Goal: Task Accomplishment & Management: Complete application form

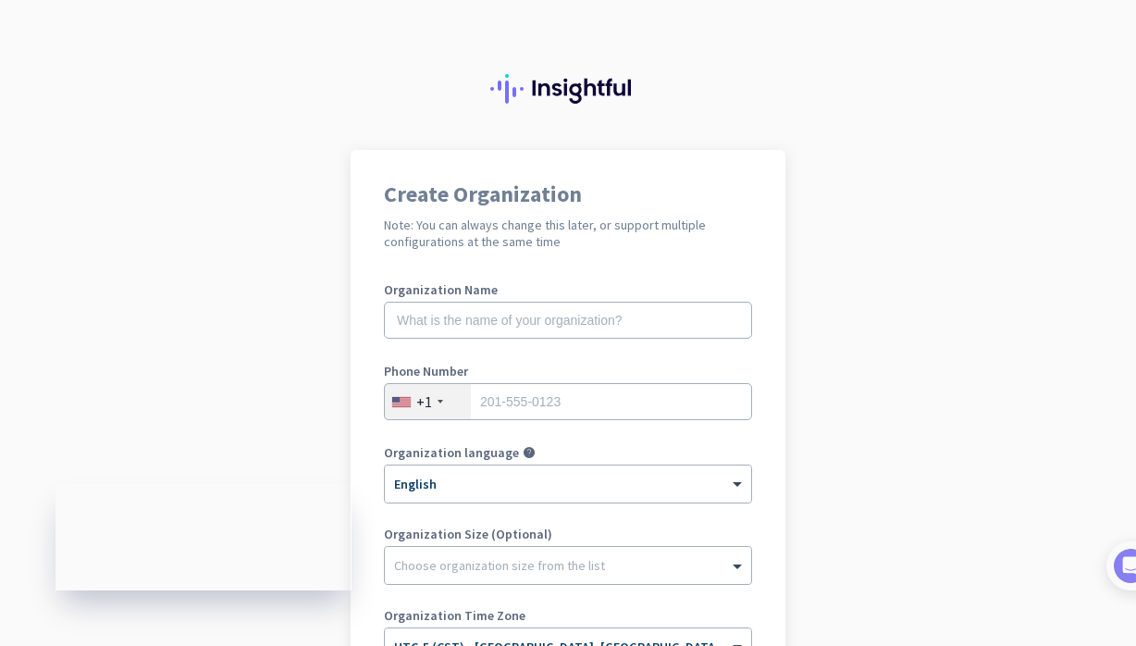
scroll to position [5, 0]
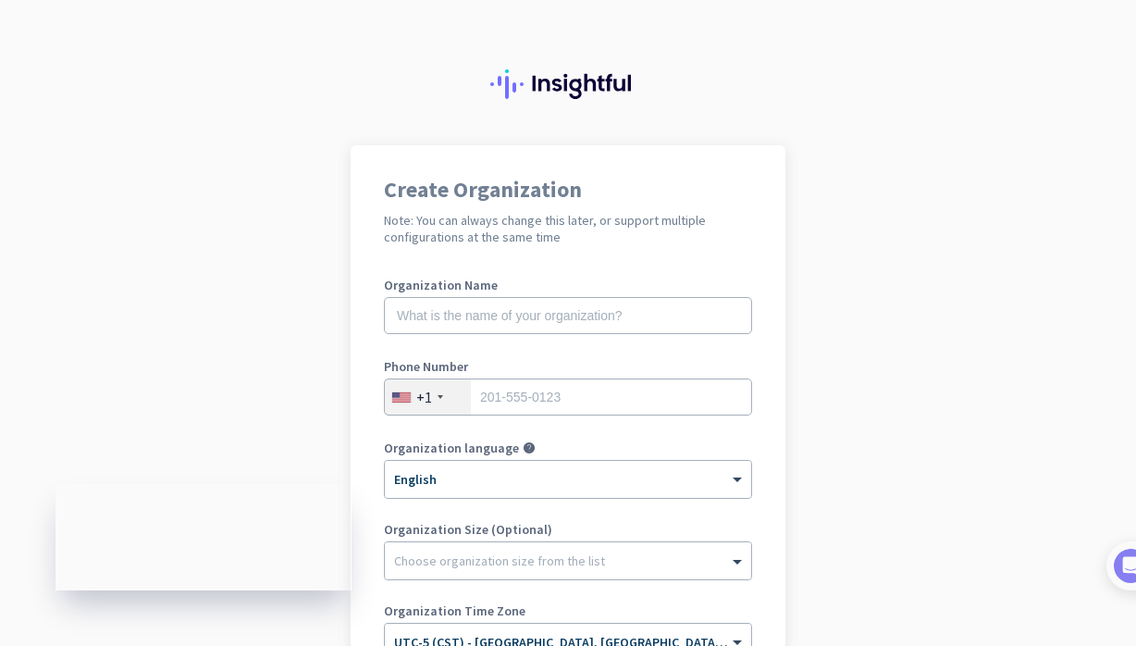
click at [265, 349] on app-onboarding-organization "Create Organization Note: You can always change this later, or support multiple…" at bounding box center [568, 517] width 1136 height 745
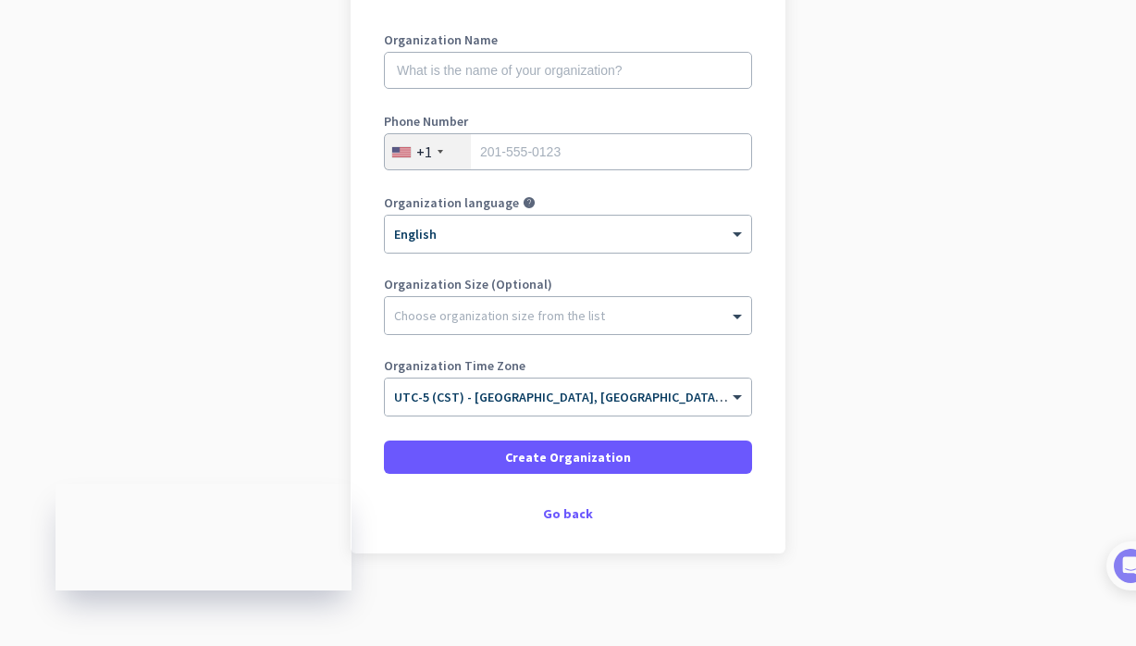
scroll to position [250, 0]
click at [560, 526] on div "Create Organization Note: You can always change this later, or support multiple…" at bounding box center [567, 226] width 435 height 653
click at [568, 509] on div "Go back" at bounding box center [568, 513] width 368 height 13
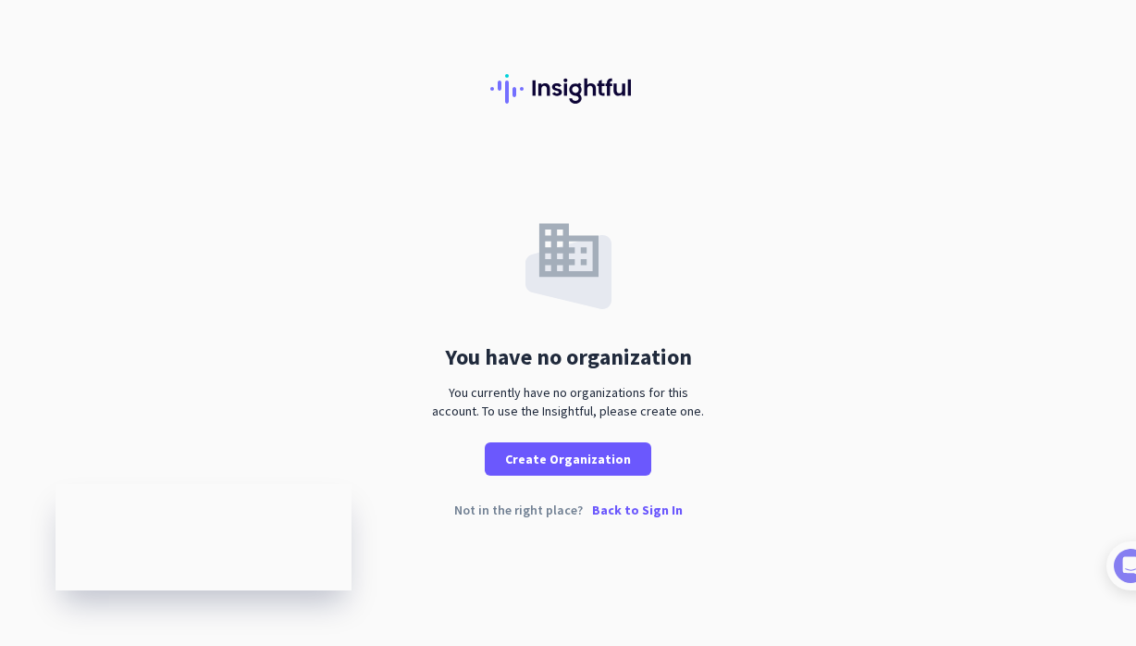
click at [623, 507] on p "Back to Sign In" at bounding box center [637, 509] width 91 height 13
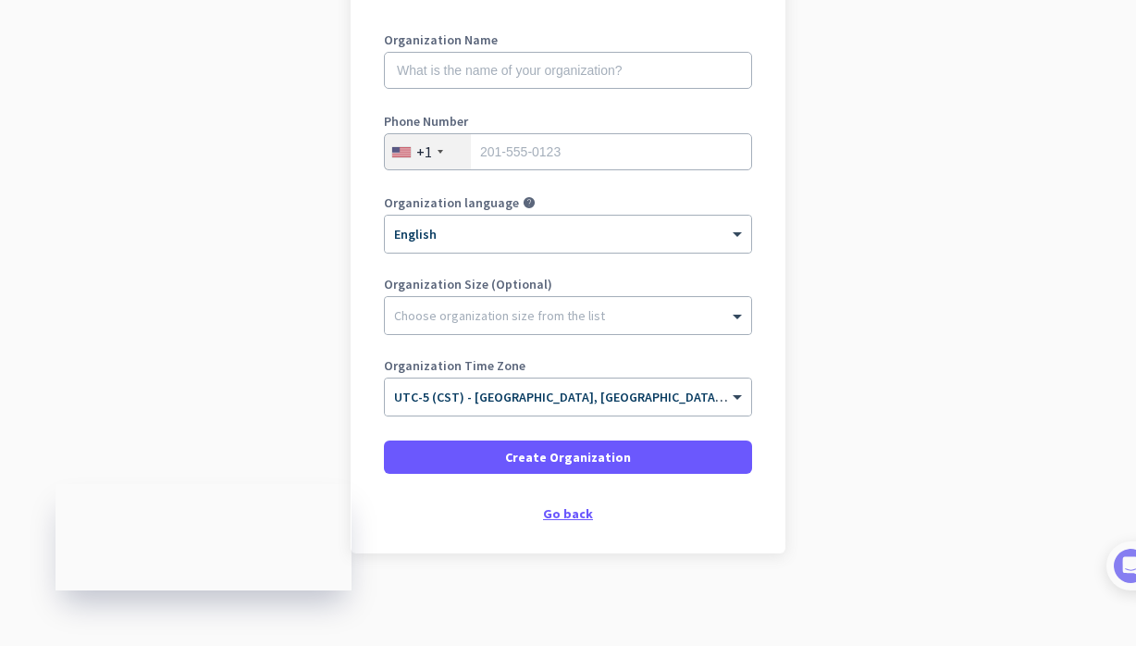
scroll to position [250, 0]
click at [562, 503] on div "Create Organization Note: You can always change this later, or support multiple…" at bounding box center [567, 226] width 435 height 653
click at [562, 520] on div "Go back" at bounding box center [568, 513] width 368 height 13
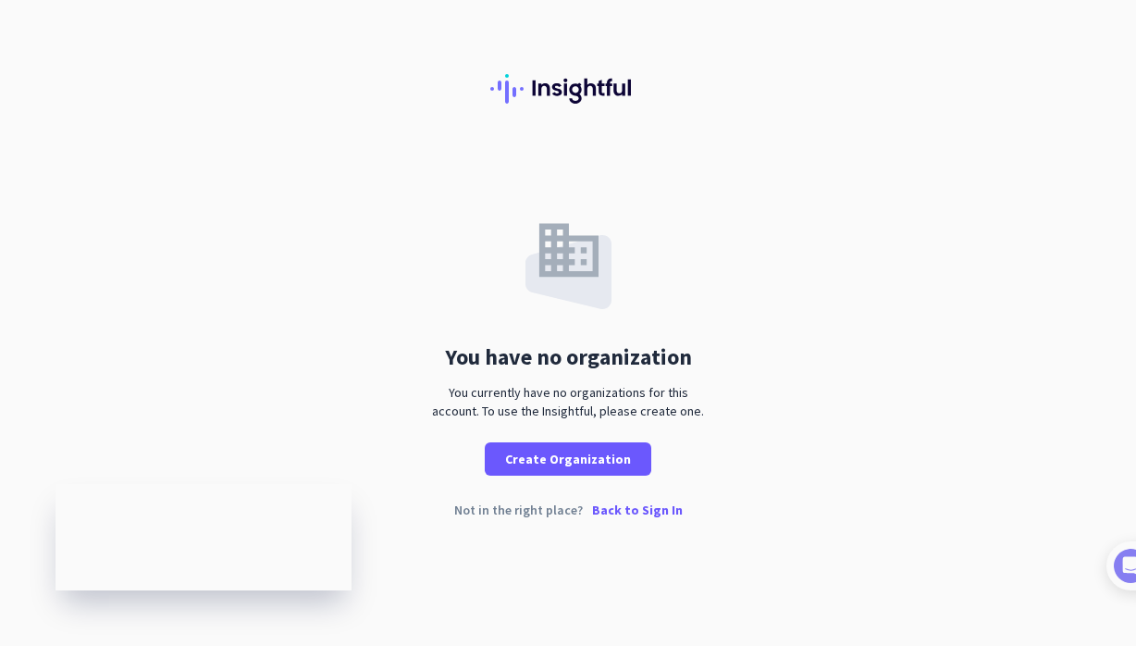
click at [611, 504] on p "Back to Sign In" at bounding box center [637, 509] width 91 height 13
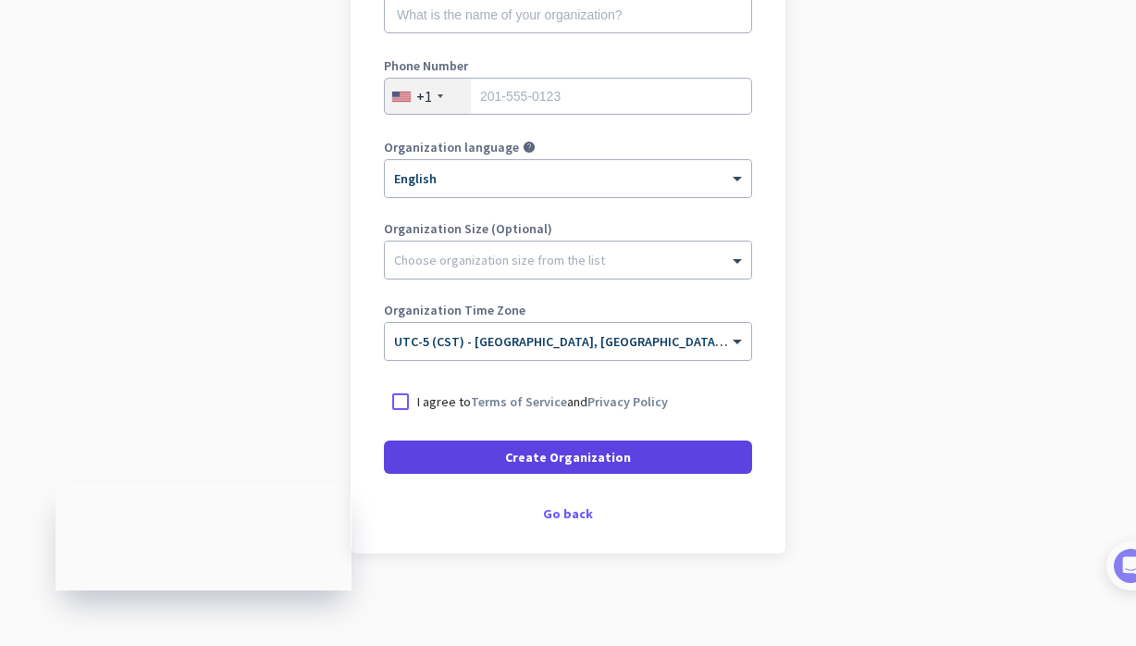
scroll to position [305, 0]
click at [595, 455] on span "Create Organization" at bounding box center [568, 457] width 126 height 18
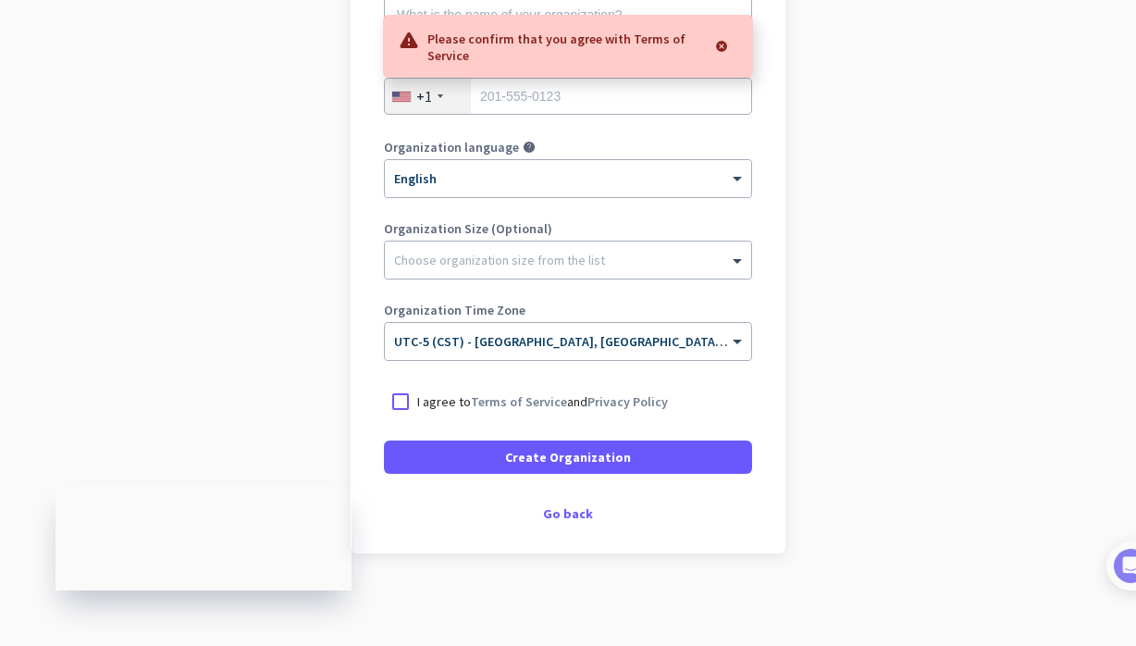
click at [572, 401] on p "I agree to Terms of Service and Privacy Policy" at bounding box center [542, 401] width 251 height 18
click at [0, 0] on input "I agree to Terms of Service and Privacy Policy" at bounding box center [0, 0] width 0 height 0
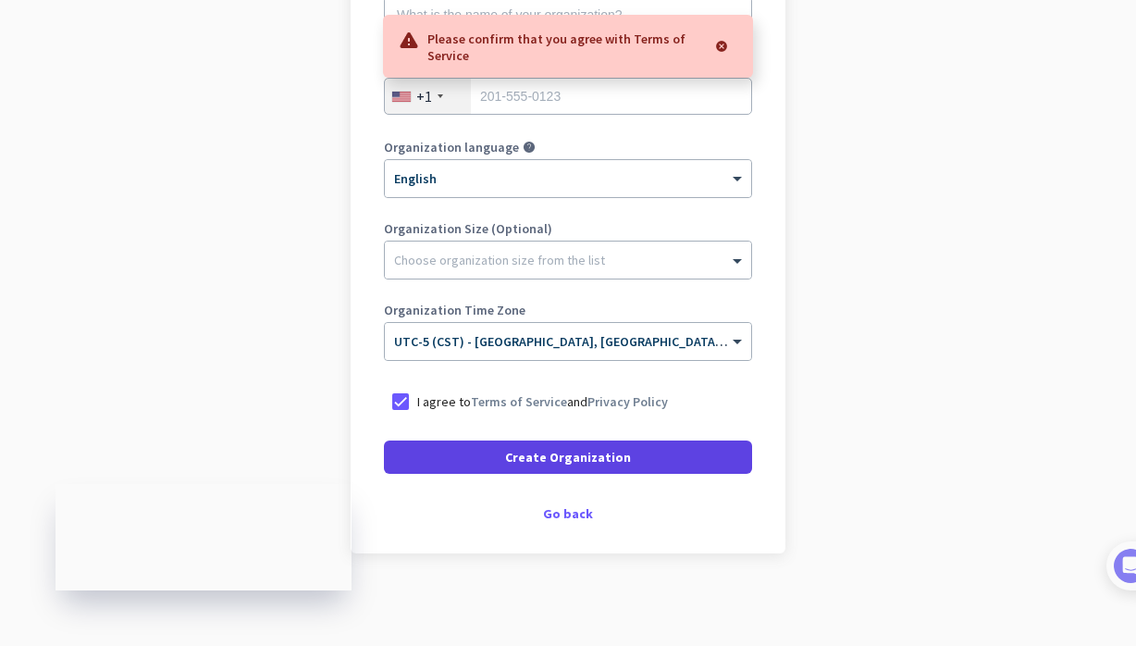
click at [565, 457] on span "Create Organization" at bounding box center [568, 457] width 126 height 18
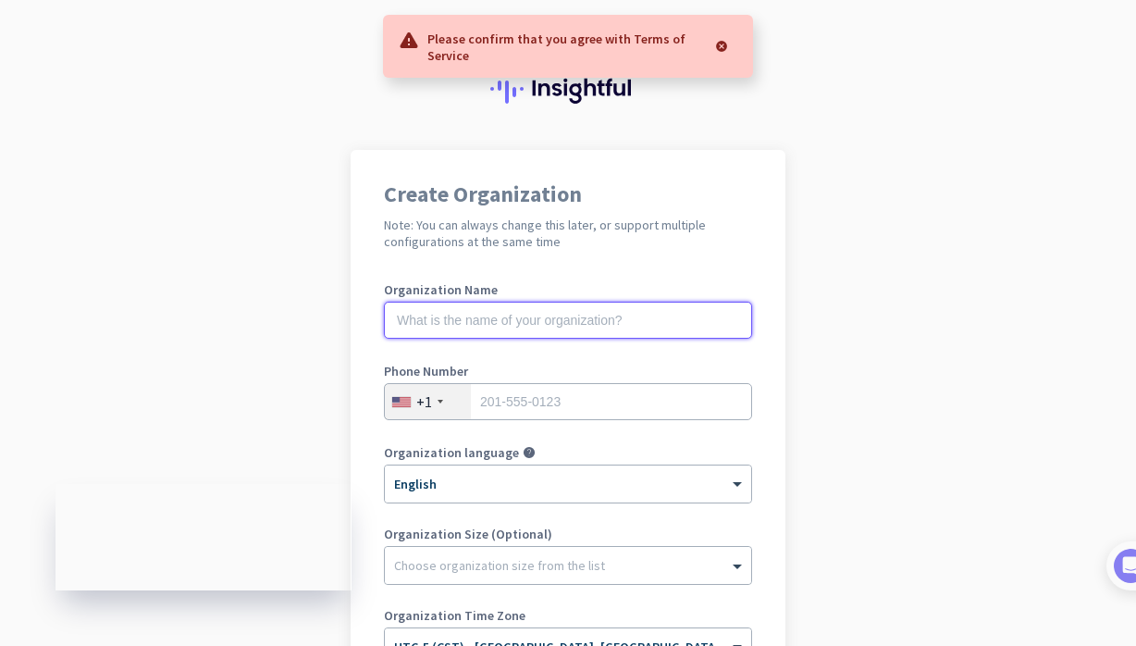
scroll to position [0, 0]
type input "RCAA LLC"
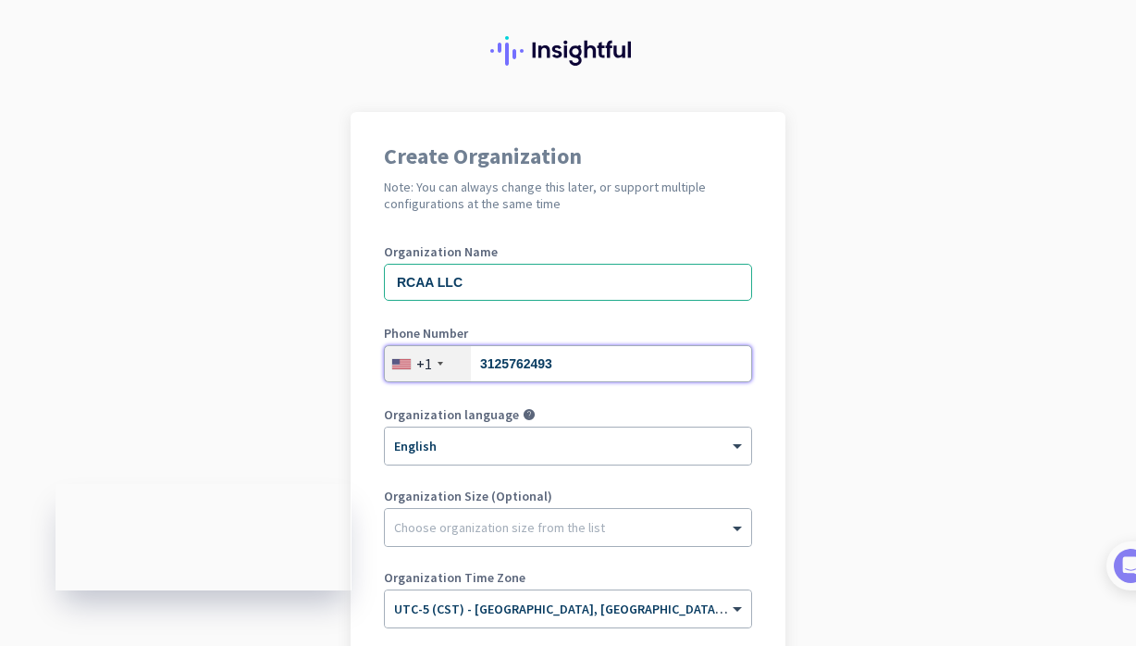
scroll to position [110, 0]
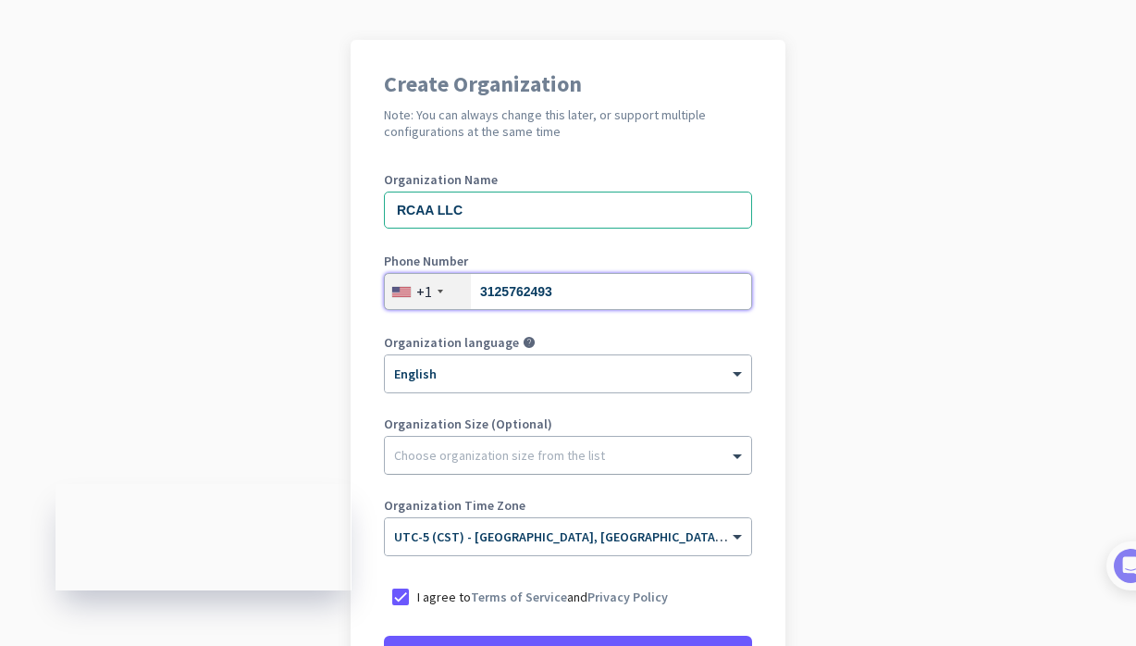
type input "3125762493"
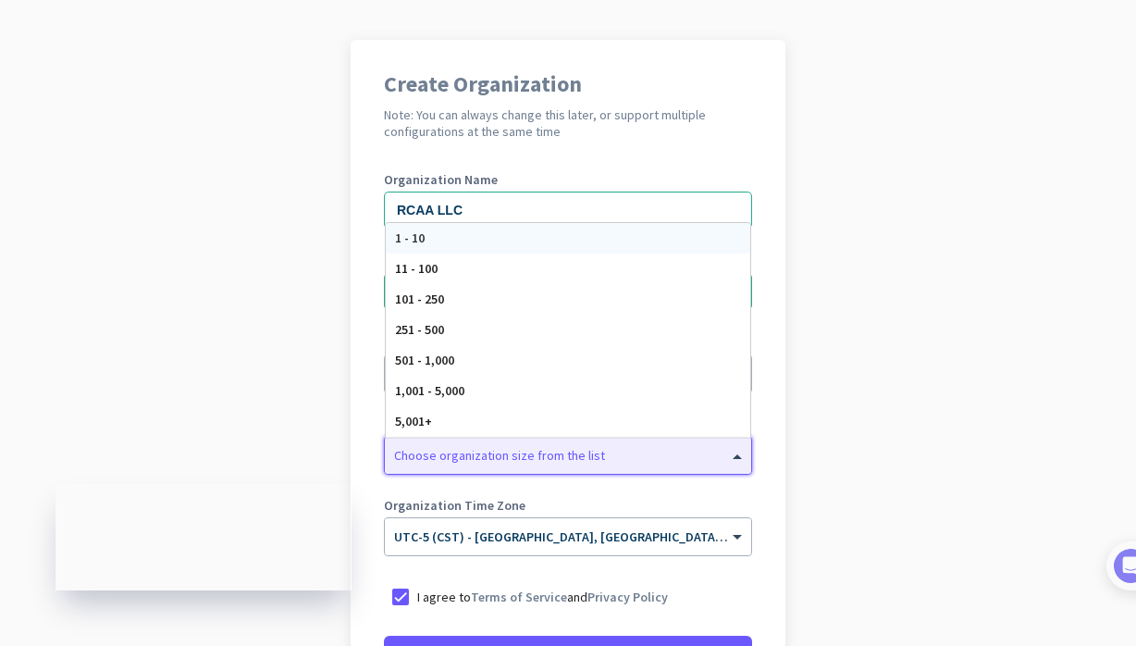
click at [633, 440] on div "Choose organization size from the list" at bounding box center [568, 454] width 366 height 37
click at [556, 238] on div "1 - 10" at bounding box center [568, 238] width 364 height 31
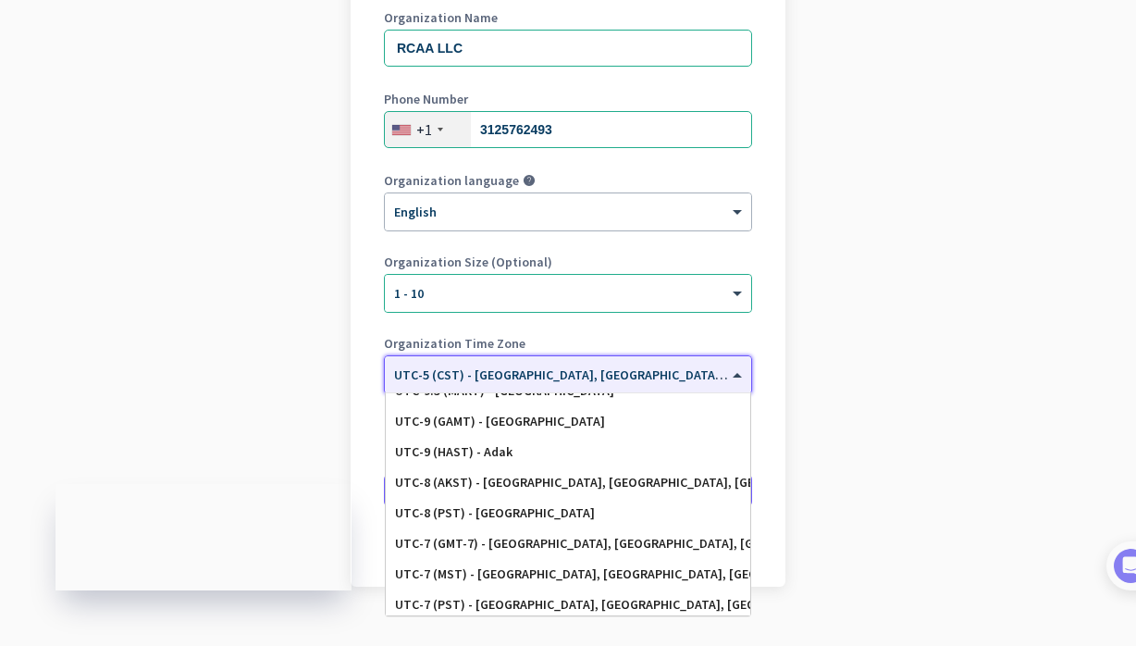
scroll to position [185, 0]
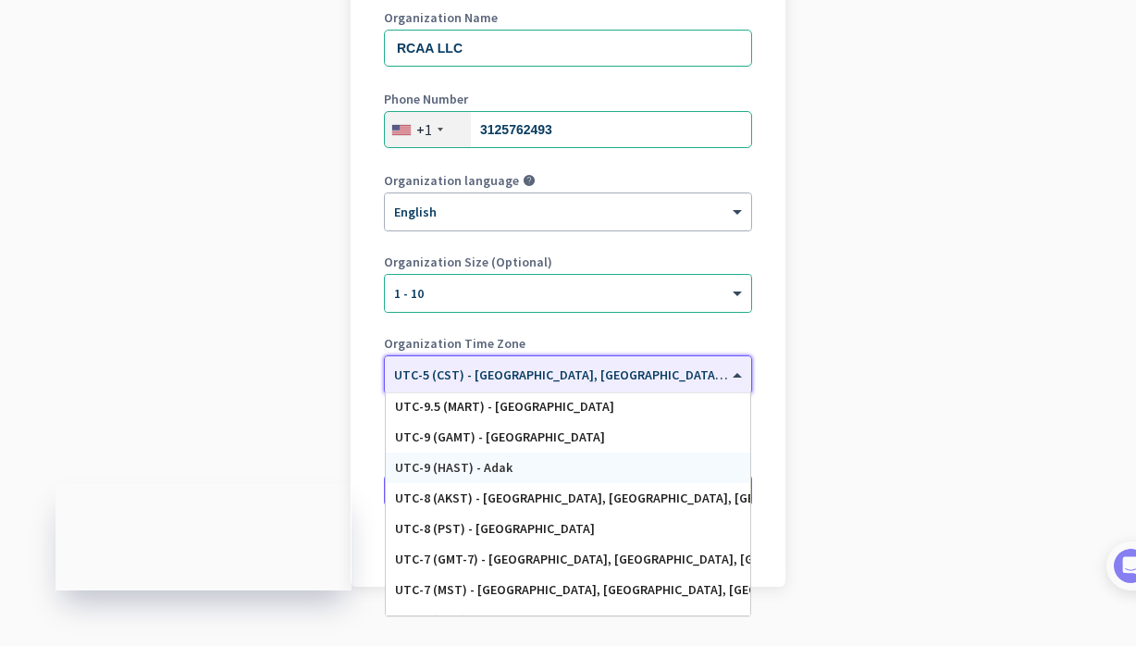
click at [836, 465] on app-onboarding-organization "Create Organization Note: You can always change this later, or support multiple…" at bounding box center [568, 278] width 1136 height 801
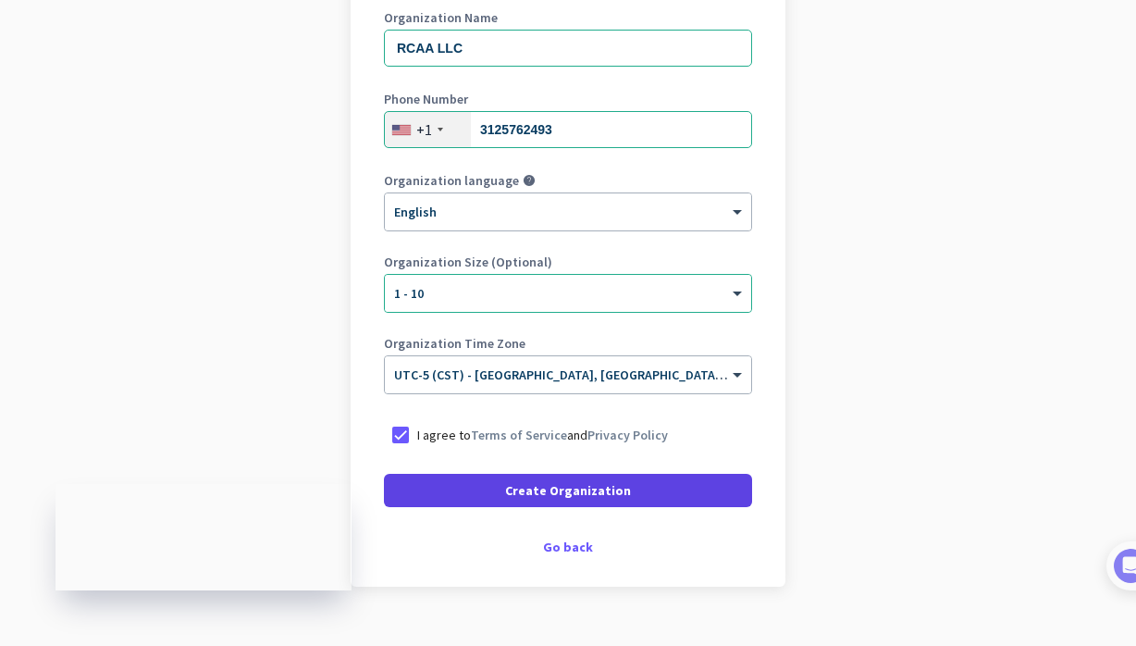
click at [637, 495] on span at bounding box center [568, 490] width 368 height 44
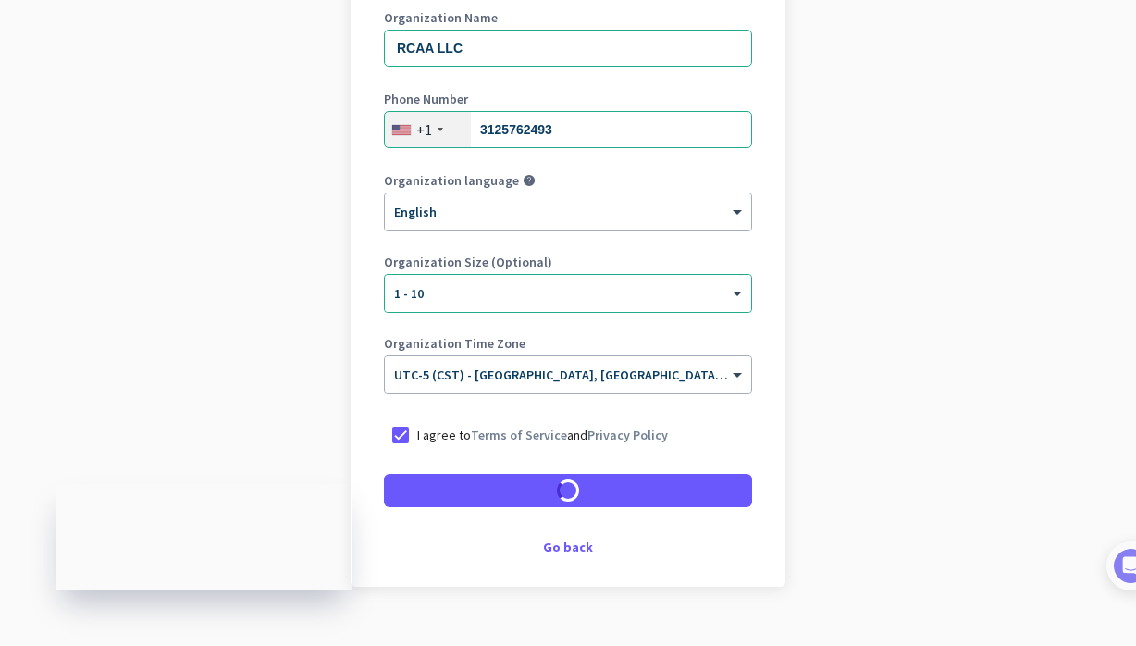
scroll to position [250, 0]
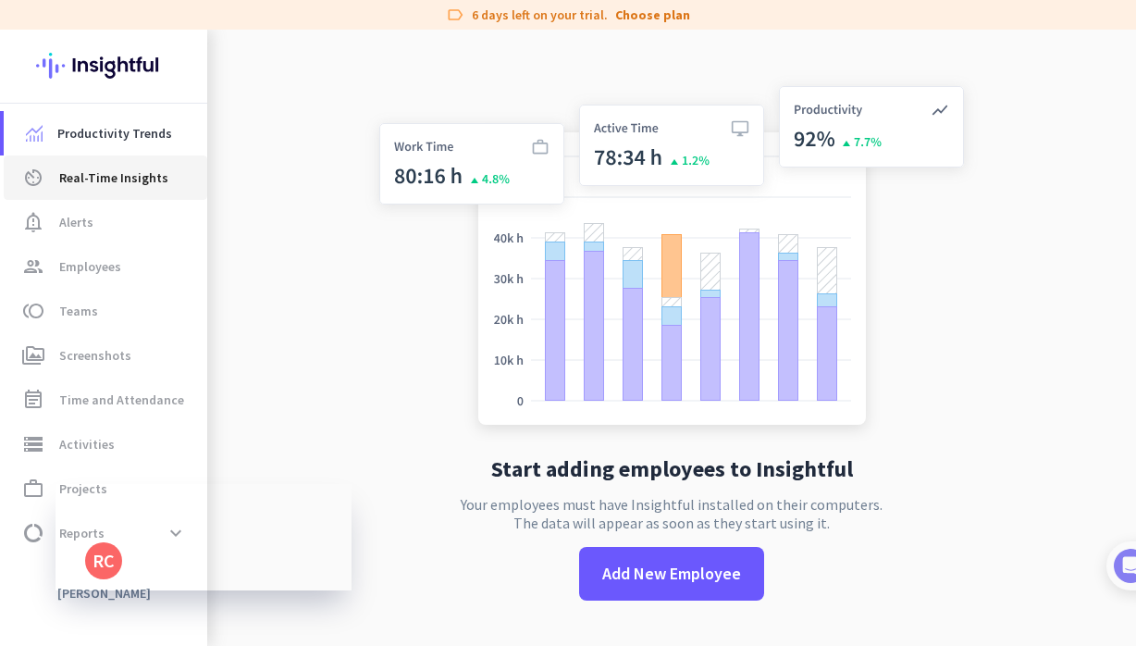
click at [160, 195] on link "av_timer Real-Time Insights" at bounding box center [105, 177] width 203 height 44
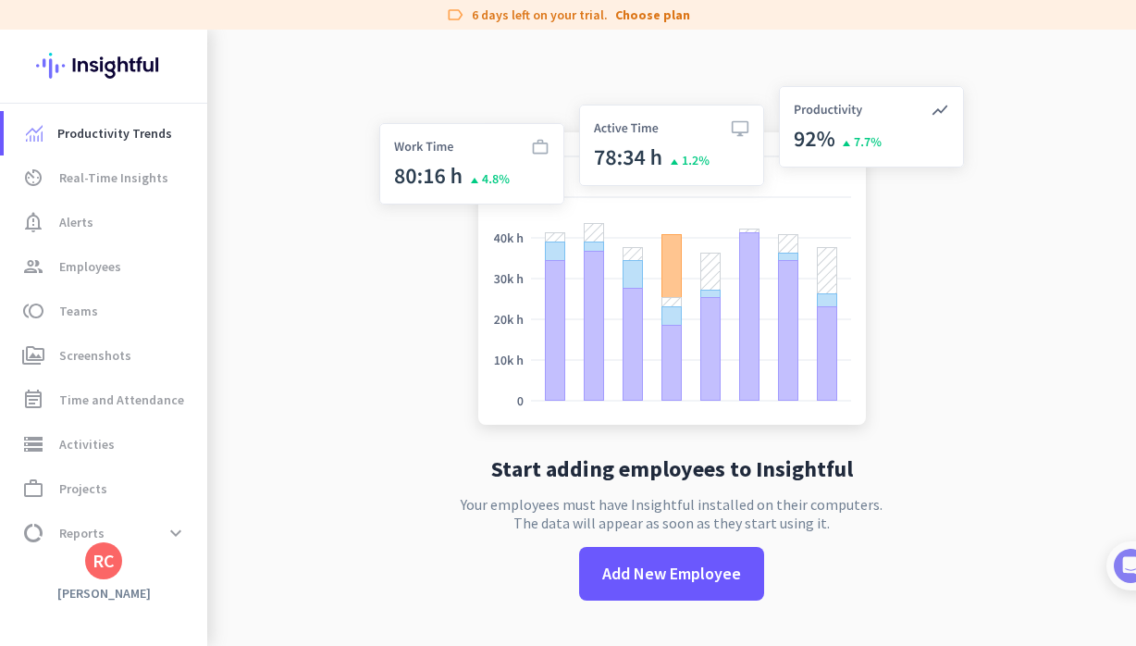
click at [110, 573] on div "RC" at bounding box center [103, 560] width 37 height 37
click at [95, 568] on div at bounding box center [568, 323] width 1136 height 646
click at [83, 523] on span "Reports" at bounding box center [81, 533] width 45 height 22
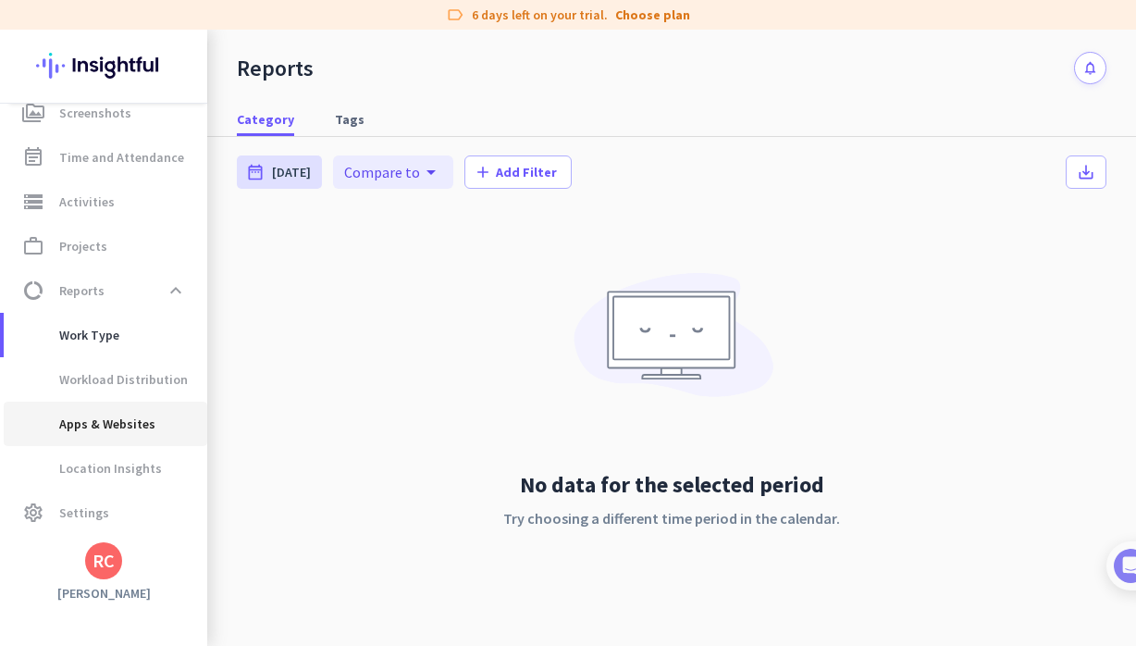
scroll to position [242, 0]
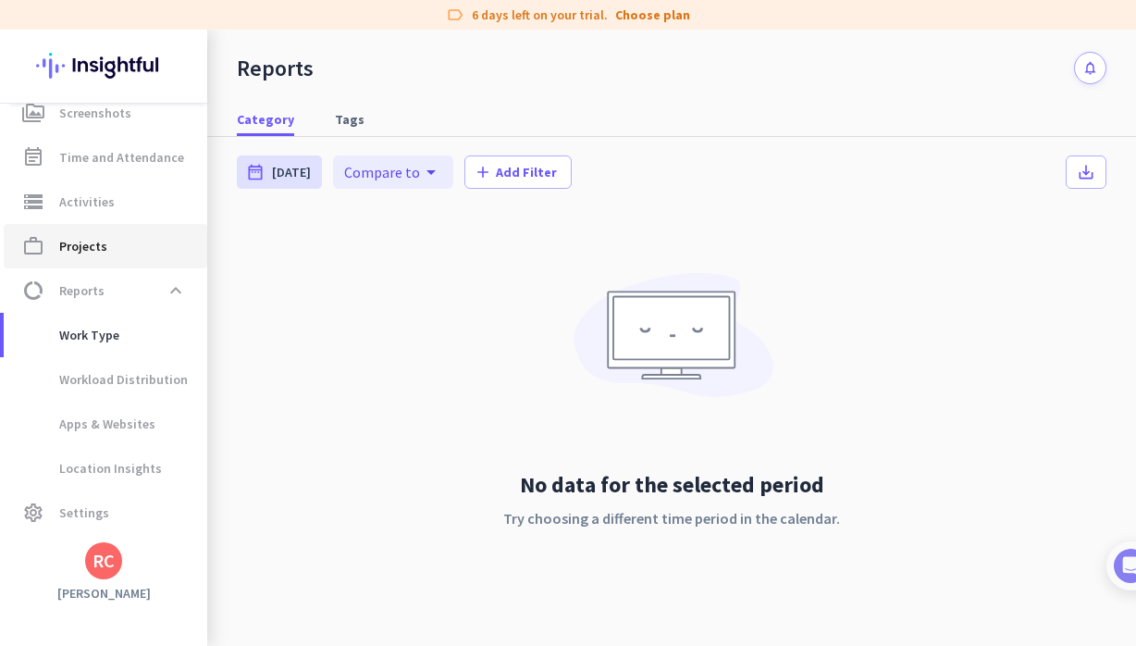
click at [112, 241] on span "work_outline Projects" at bounding box center [105, 246] width 174 height 22
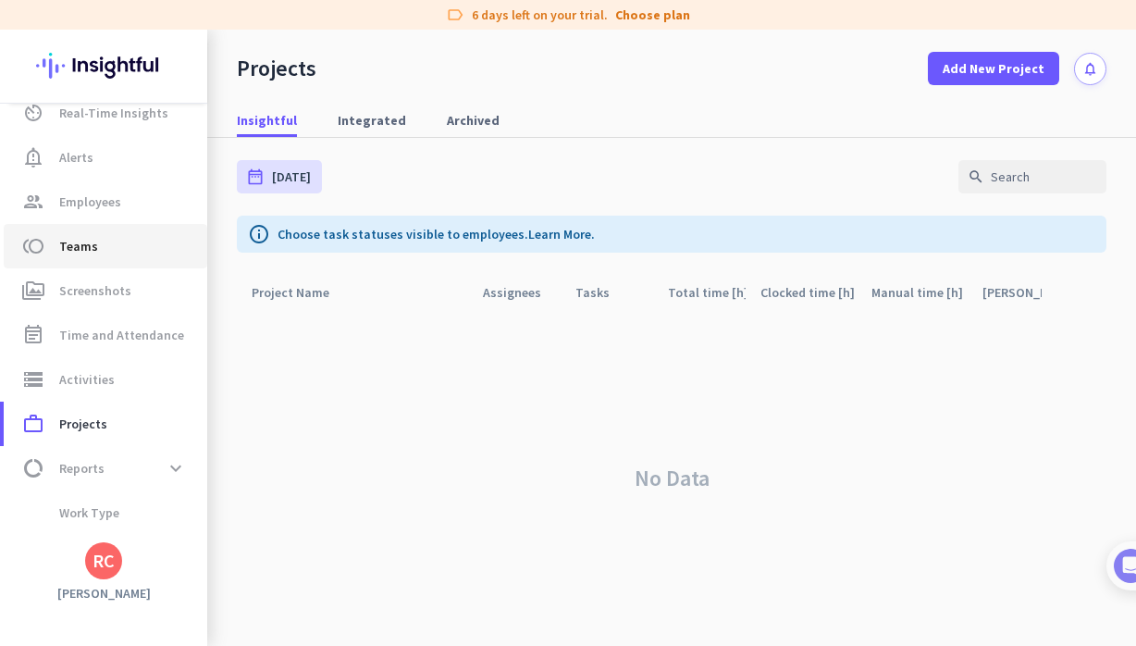
scroll to position [65, 0]
click at [112, 255] on span "toll Teams" at bounding box center [105, 246] width 174 height 22
